Goal: Task Accomplishment & Management: Manage account settings

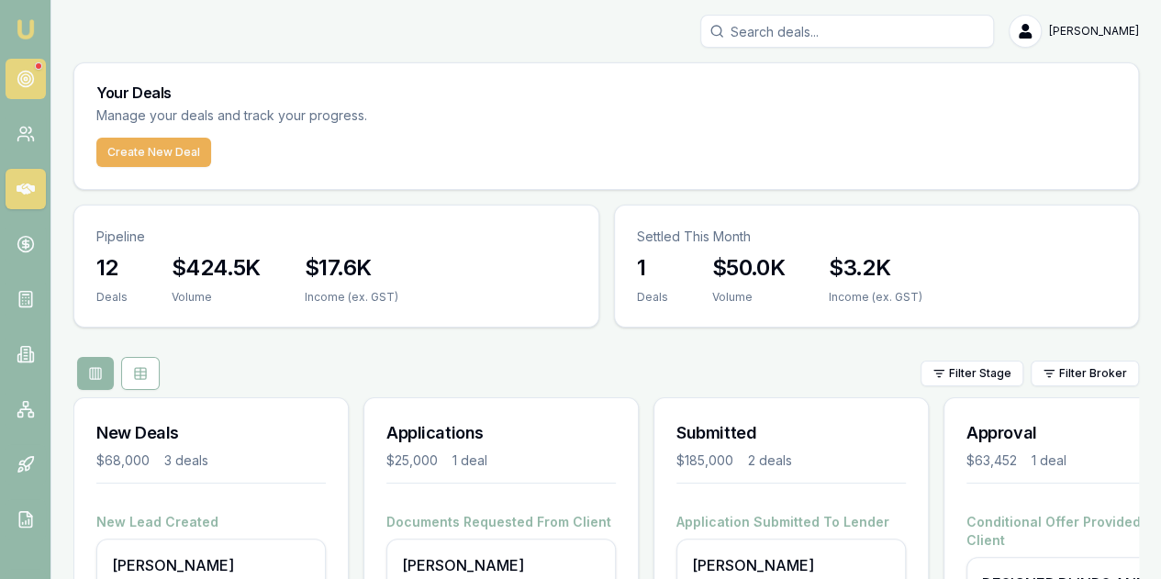
click at [31, 78] on icon at bounding box center [26, 79] width 18 height 18
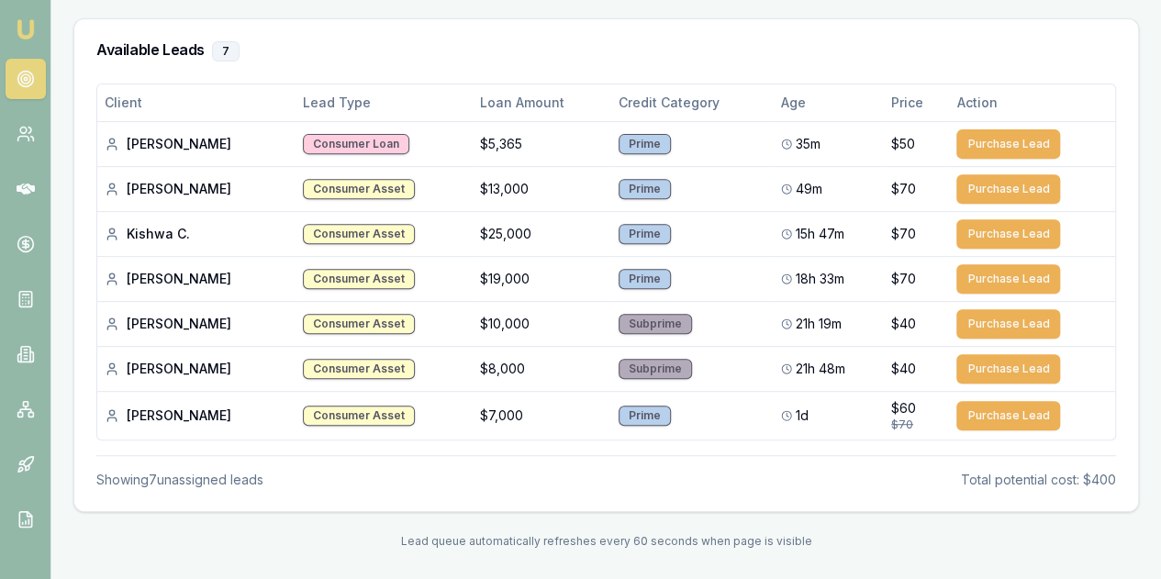
scroll to position [300, 0]
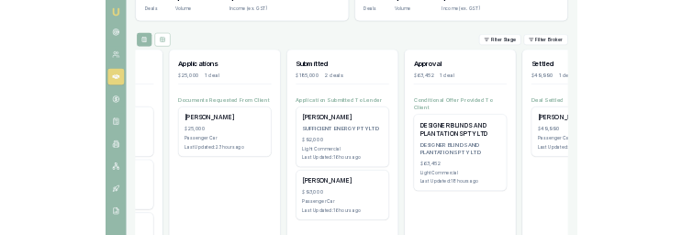
scroll to position [0, 244]
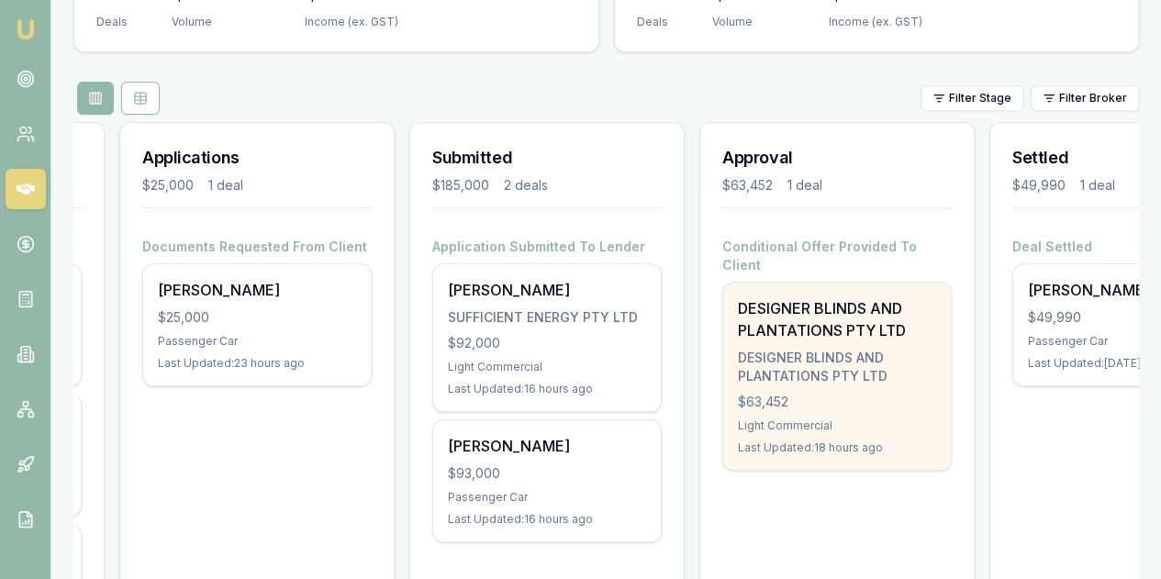
click at [863, 393] on div "$63,452" at bounding box center [837, 402] width 198 height 18
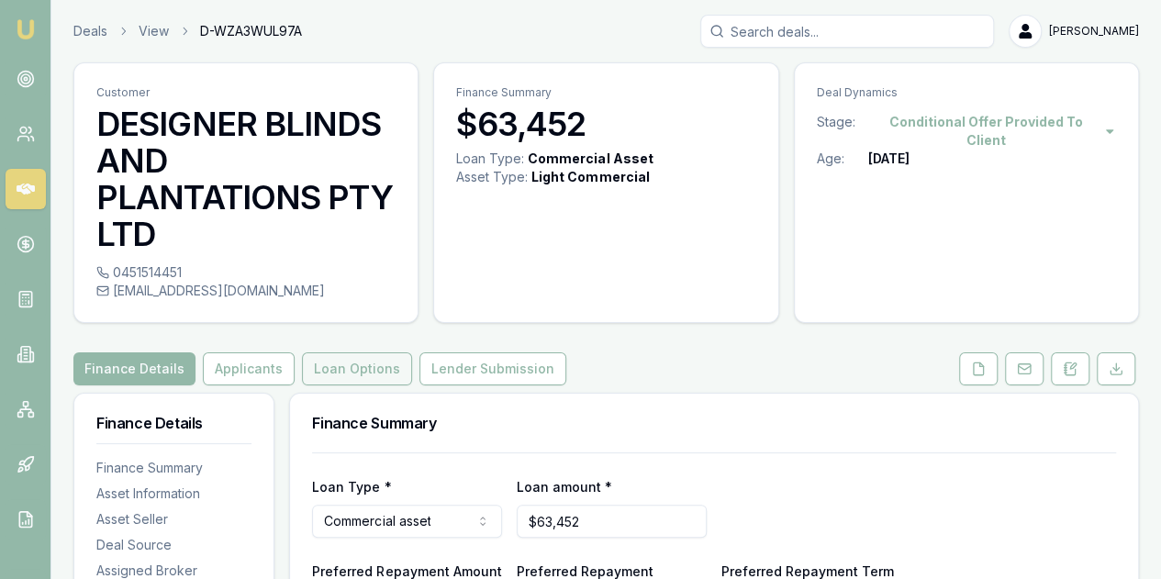
click at [332, 373] on button "Loan Options" at bounding box center [357, 368] width 110 height 33
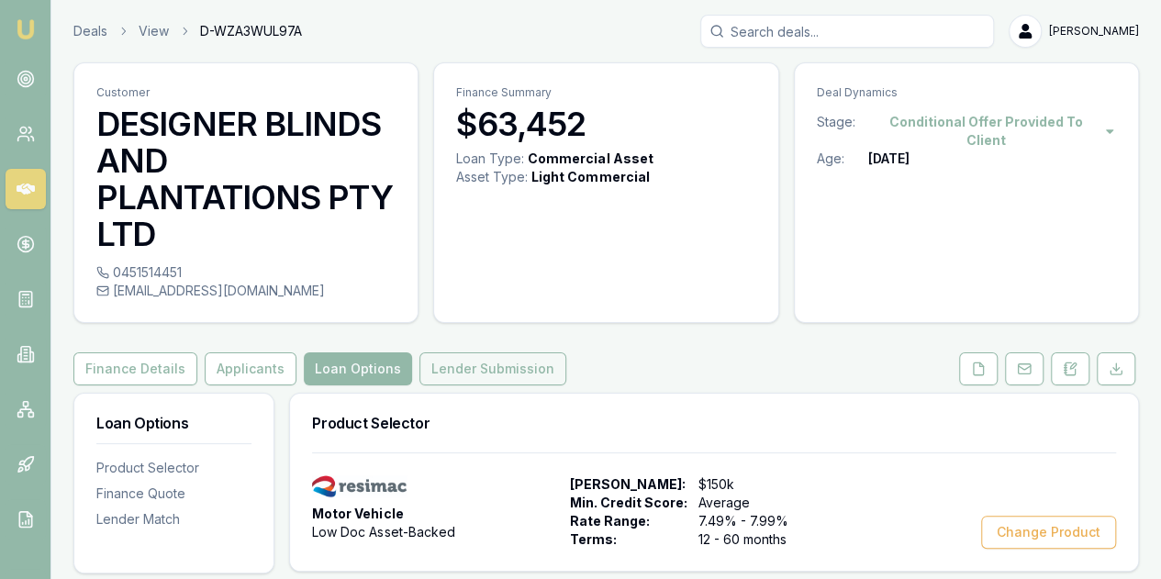
click at [463, 364] on button "Lender Submission" at bounding box center [492, 368] width 147 height 33
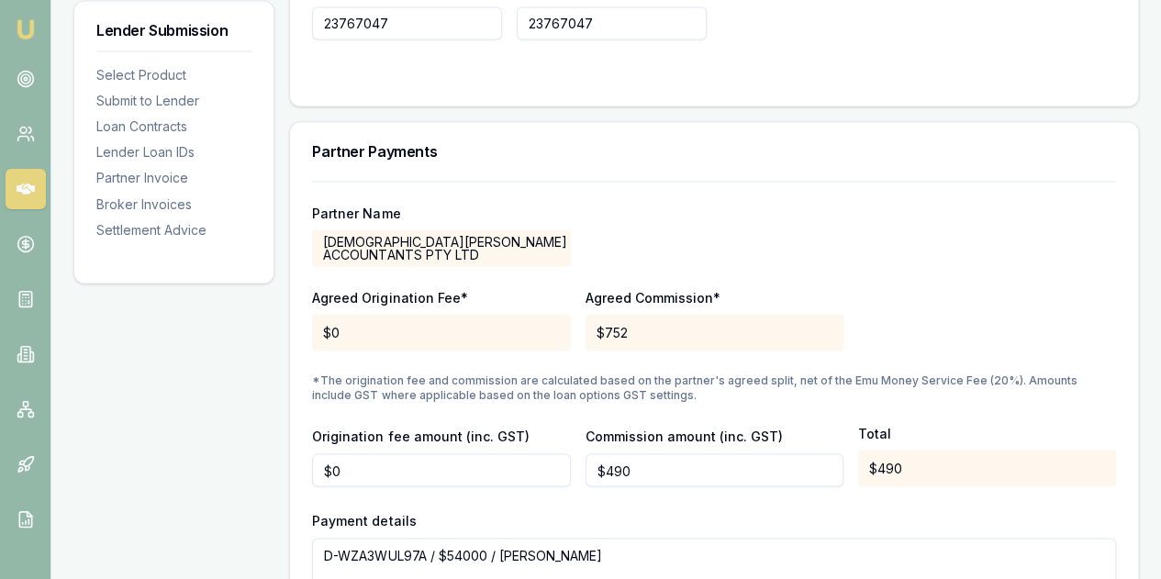
scroll to position [1560, 0]
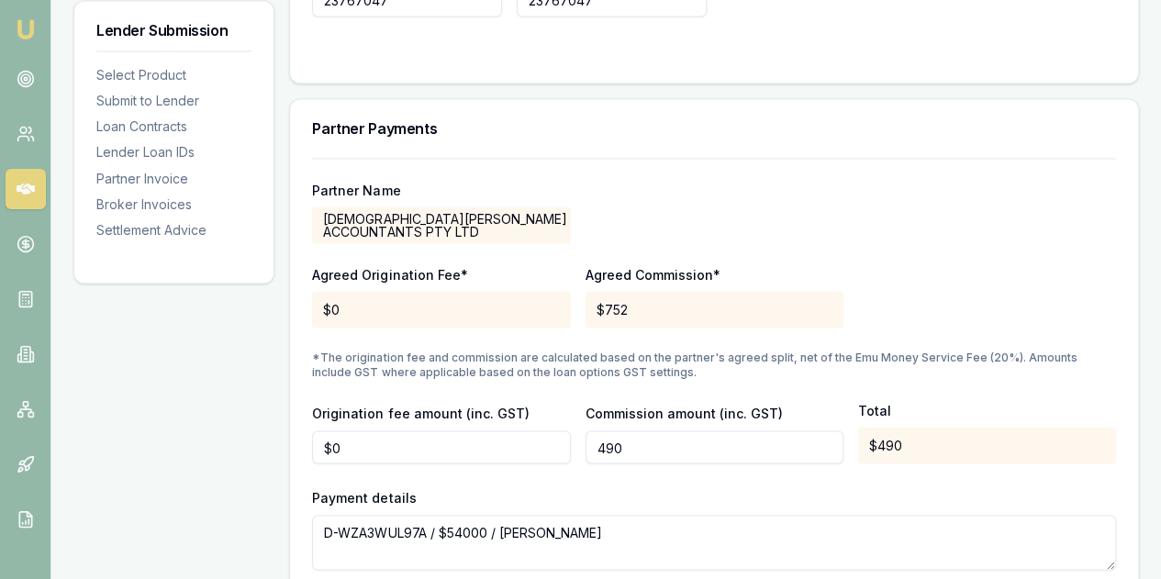
click at [619, 440] on input "490" at bounding box center [714, 446] width 258 height 33
type input "$444"
click at [256, 436] on div "Lender Submission Select Product Submit to Lender Loan Contracts Lender Loan ID…" at bounding box center [173, 15] width 201 height 2364
click at [936, 269] on div "Agreed Origination Fee* $0 Agreed Commission* $752" at bounding box center [714, 296] width 804 height 62
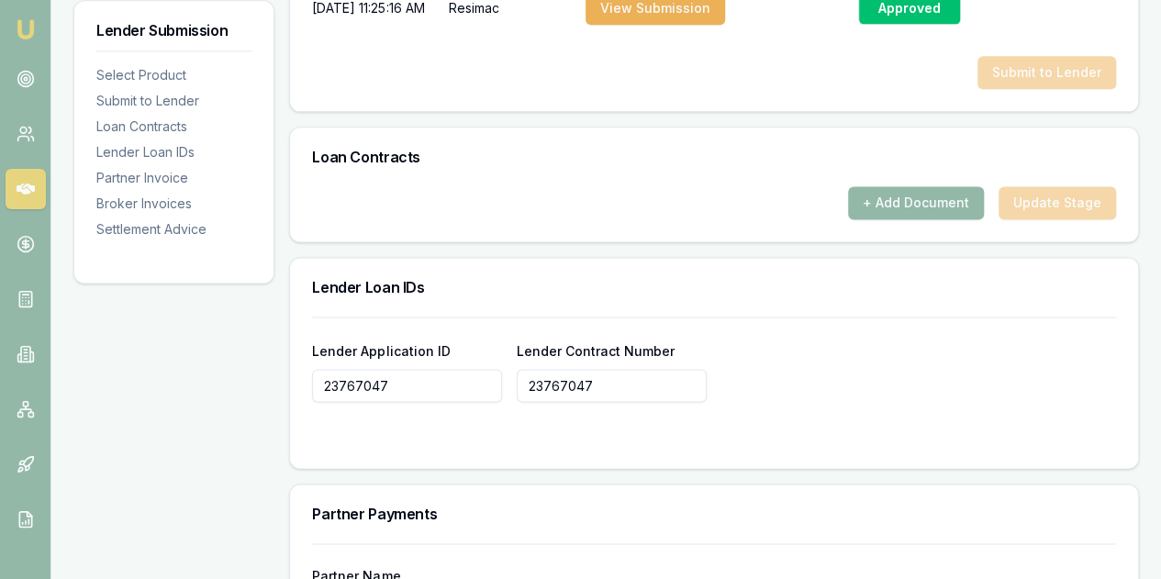
scroll to position [1193, 0]
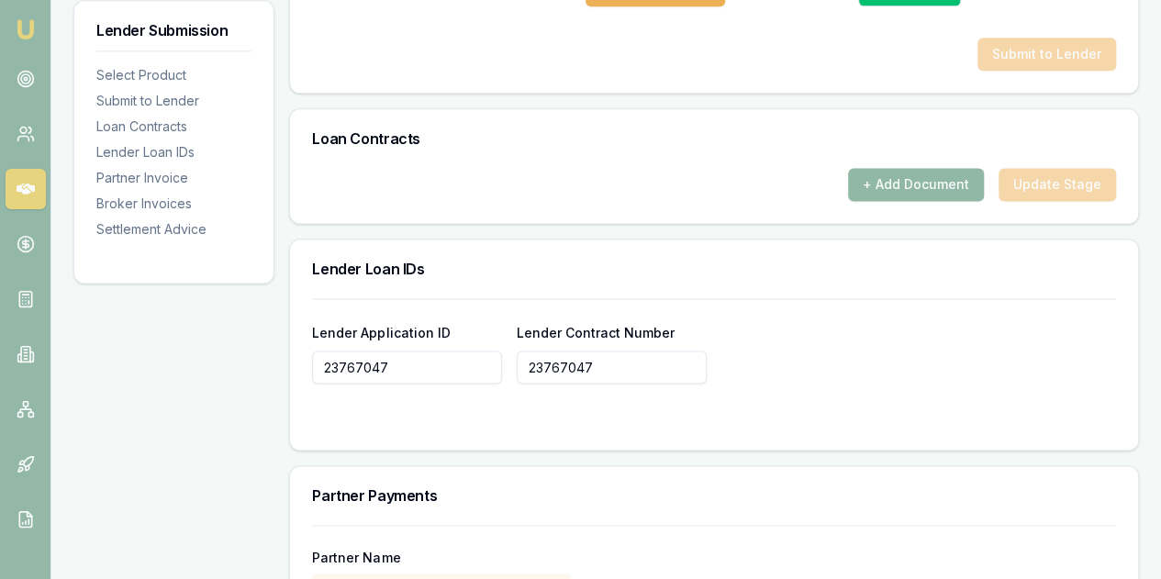
click at [917, 177] on button "+ Add Document" at bounding box center [916, 184] width 136 height 33
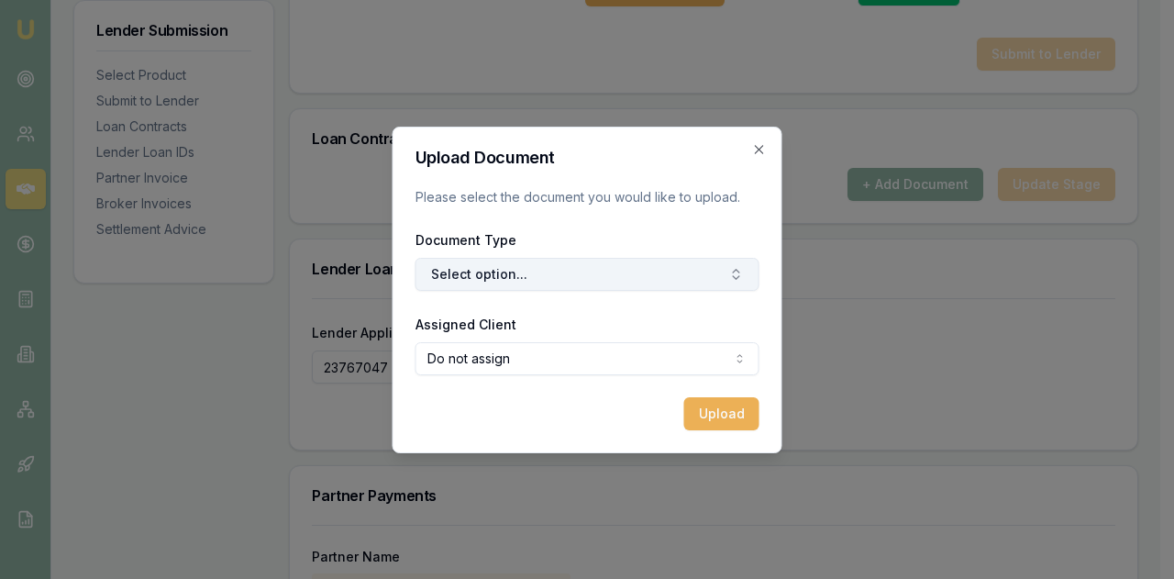
click at [502, 273] on button "Select option..." at bounding box center [588, 274] width 344 height 33
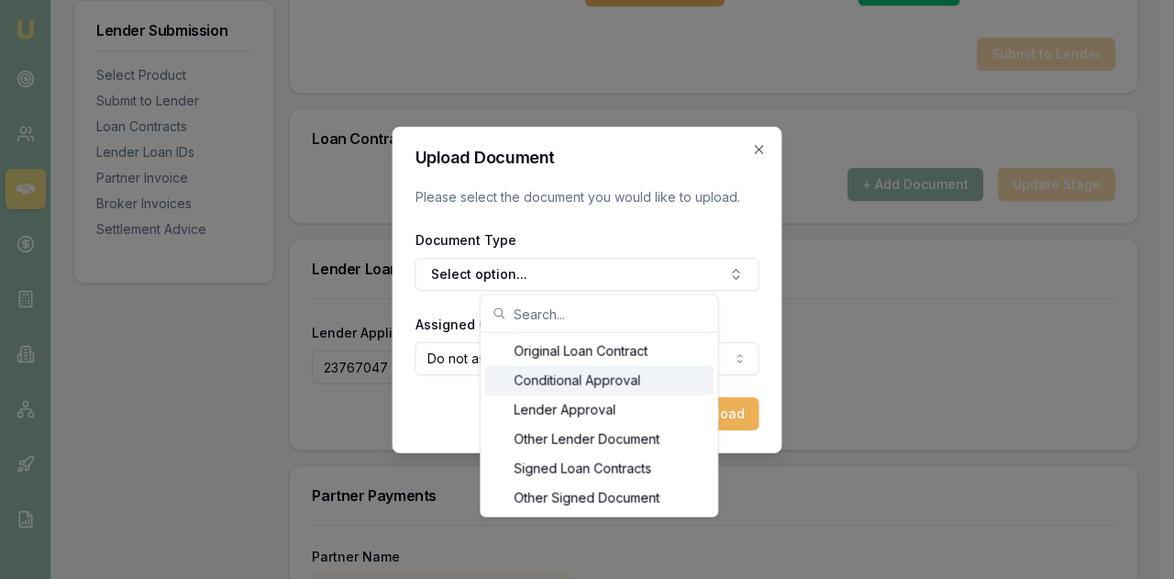
click at [541, 377] on div "Conditional Approval" at bounding box center [598, 380] width 229 height 29
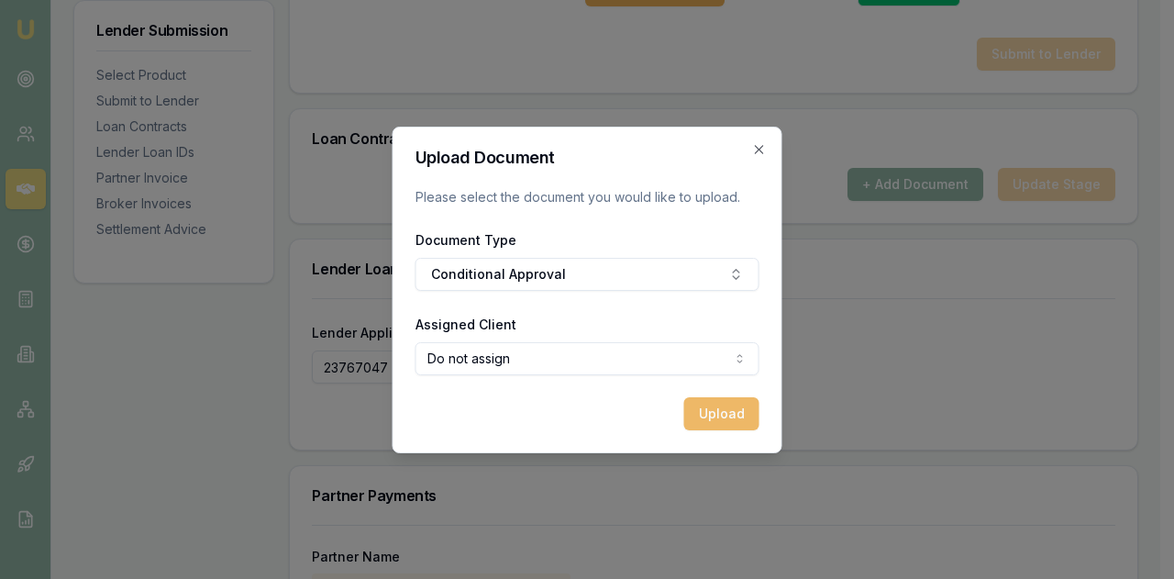
click at [708, 411] on button "Upload" at bounding box center [722, 413] width 75 height 33
click at [761, 144] on icon "button" at bounding box center [759, 149] width 15 height 15
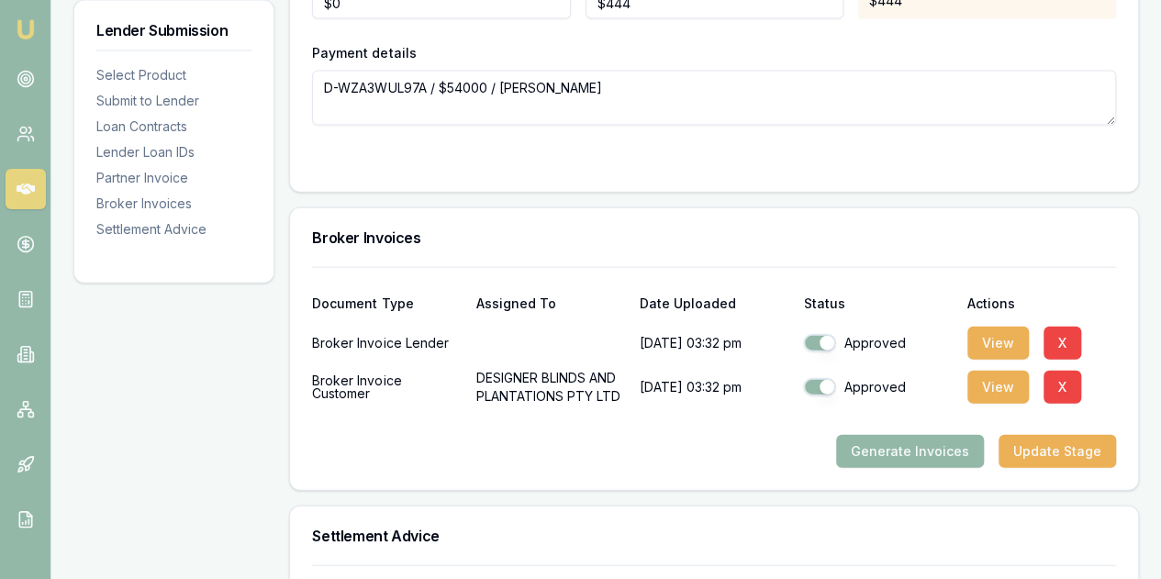
scroll to position [2001, 0]
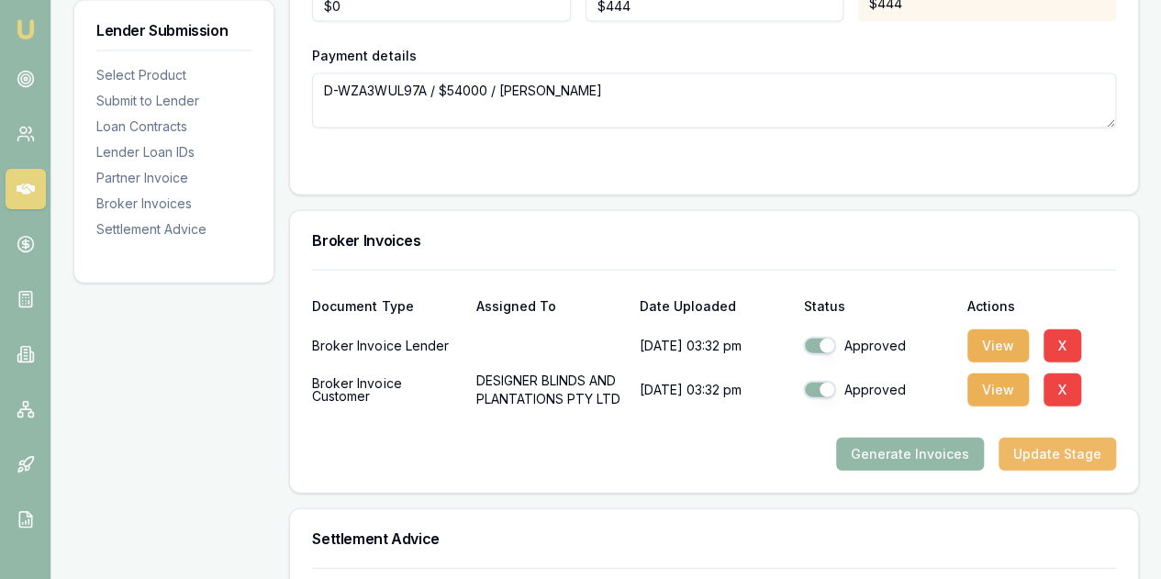
click at [1042, 445] on button "Update Stage" at bounding box center [1056, 454] width 117 height 33
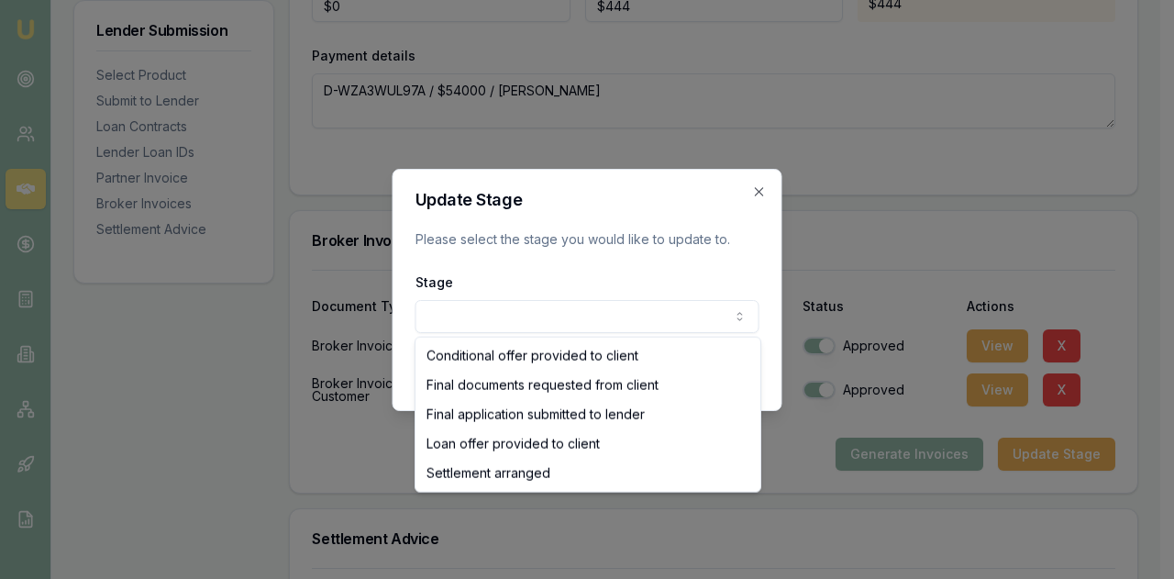
select select "SETTLEMENT_ARRANGED"
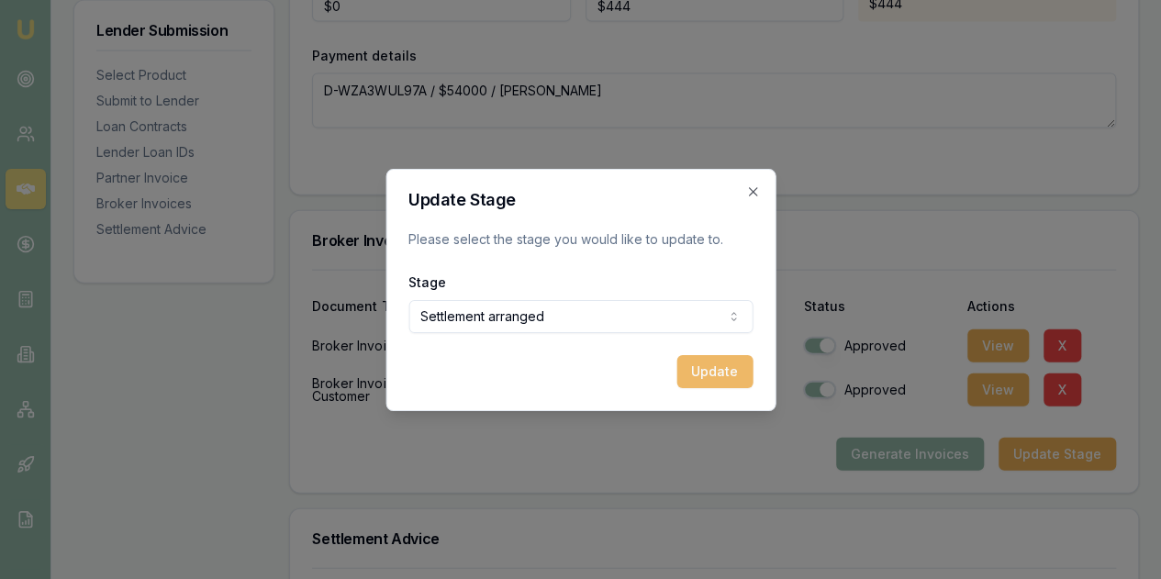
click at [719, 371] on button "Update" at bounding box center [714, 371] width 76 height 33
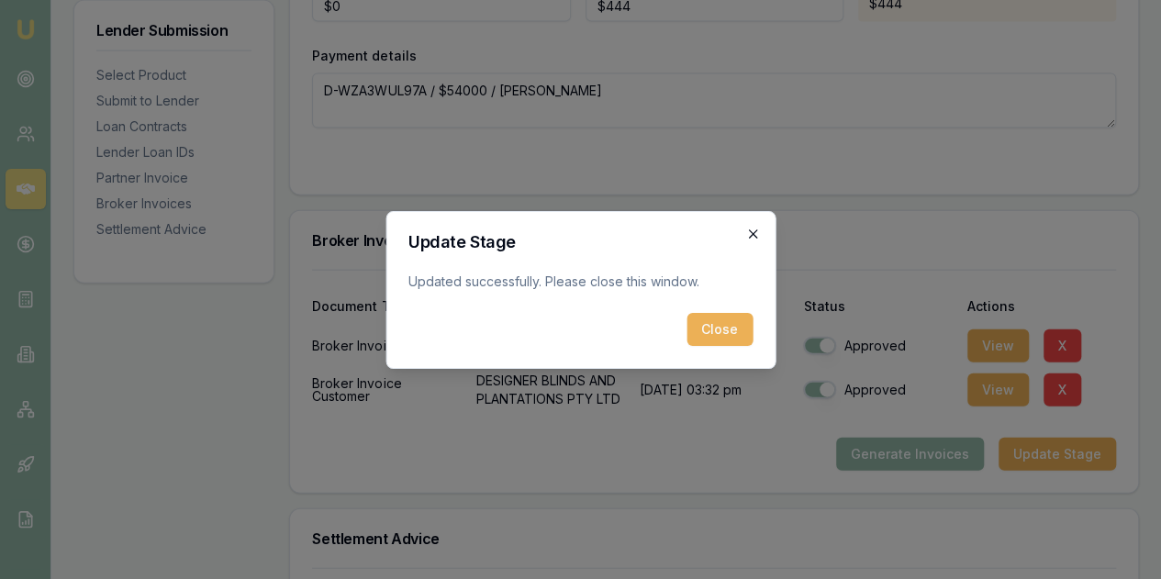
click at [752, 236] on icon "button" at bounding box center [752, 234] width 15 height 15
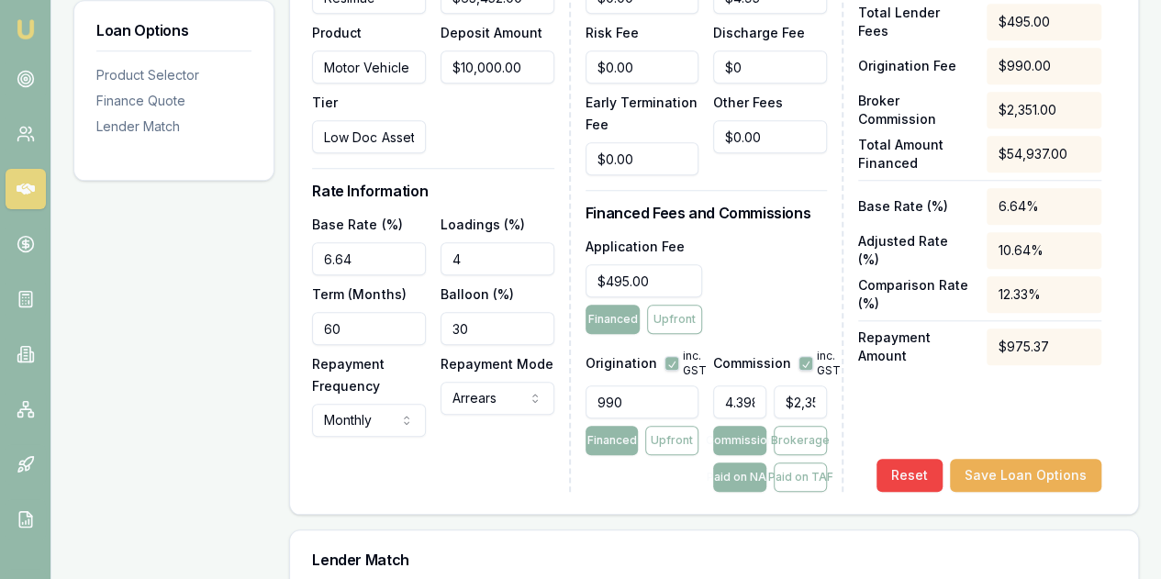
scroll to position [734, 0]
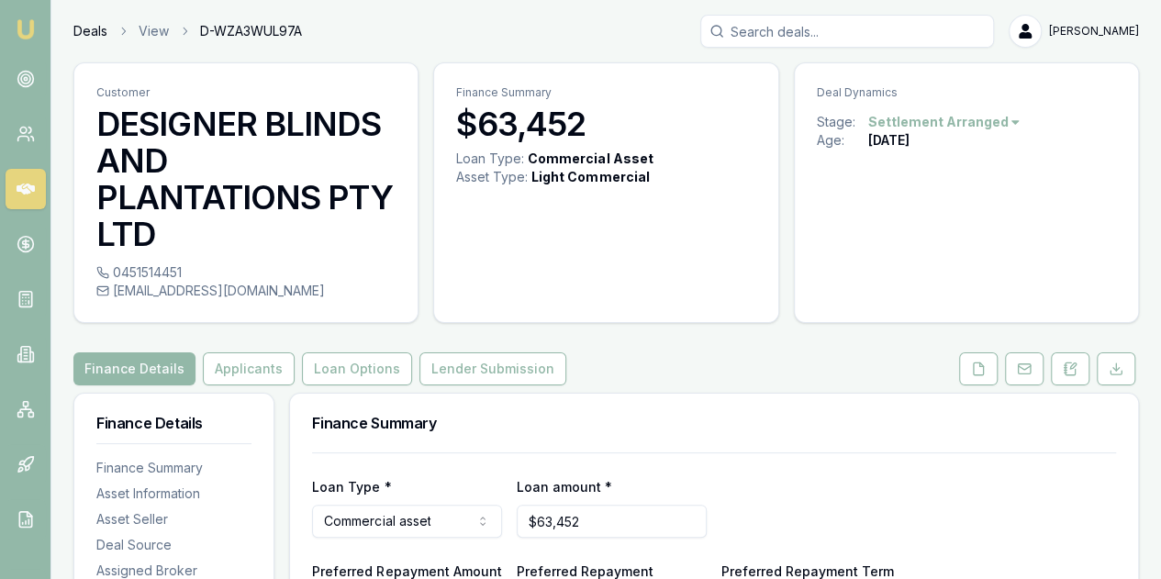
click at [90, 28] on link "Deals" at bounding box center [90, 31] width 34 height 18
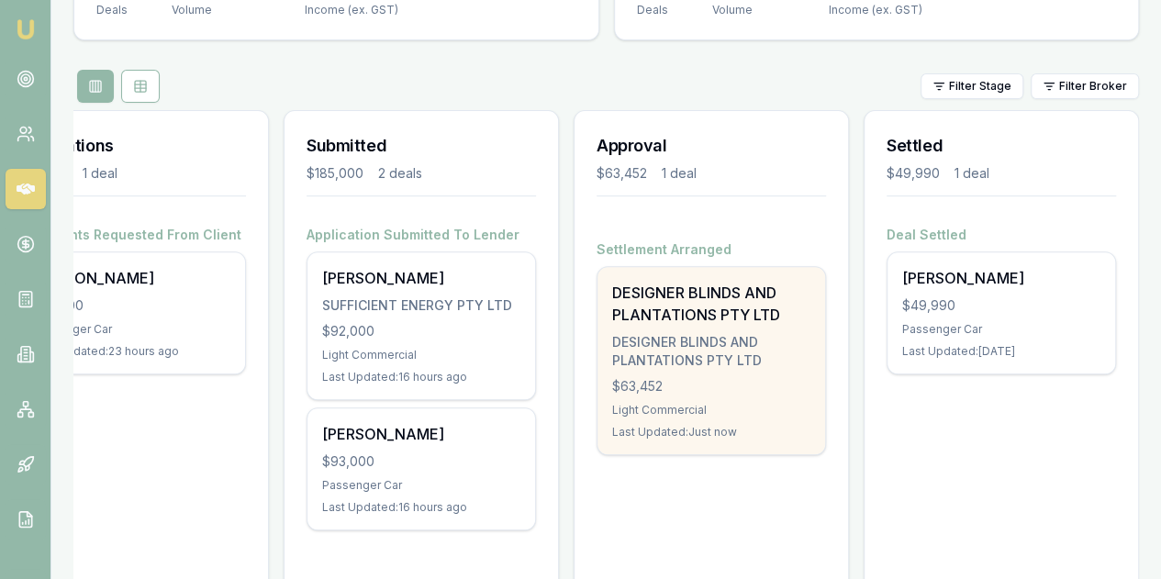
scroll to position [18, 0]
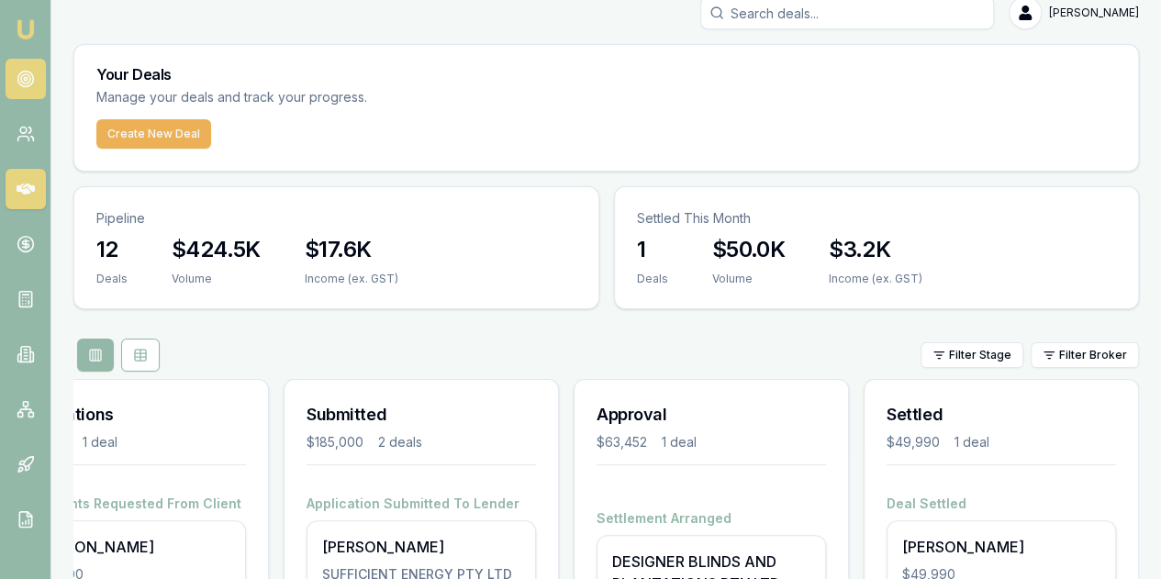
click at [20, 83] on icon at bounding box center [26, 79] width 18 height 18
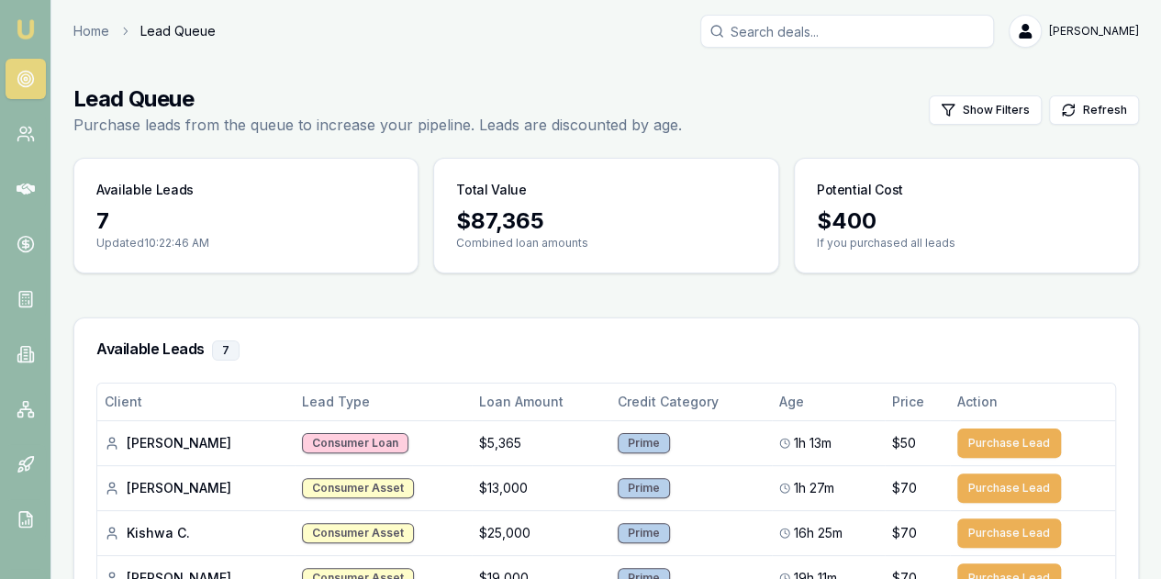
click at [1108, 111] on button "Refresh" at bounding box center [1094, 109] width 90 height 29
